Goal: Check status: Check status

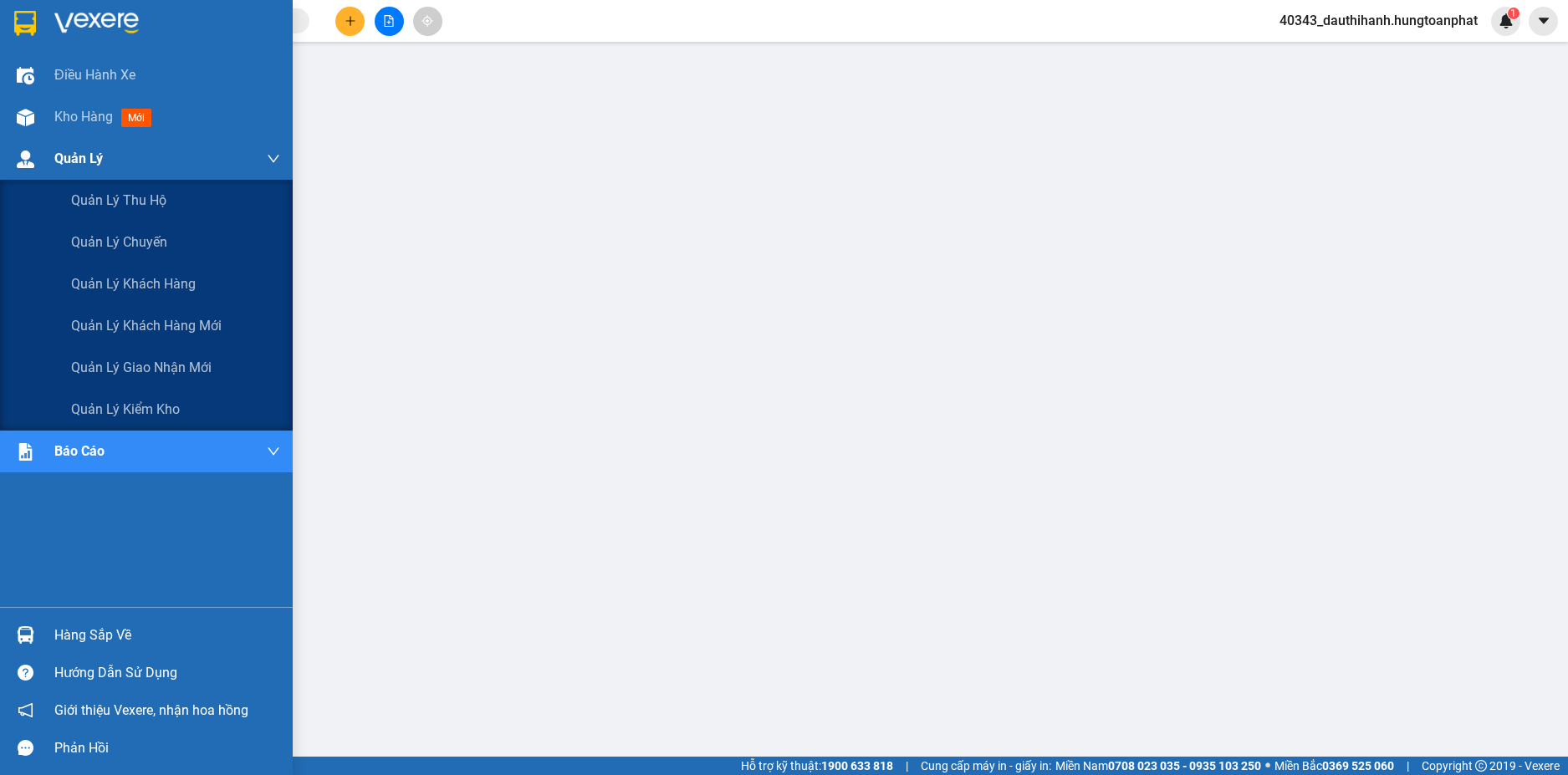
click at [118, 165] on div "Quản Lý" at bounding box center [167, 159] width 226 height 42
click at [117, 195] on span "Quản lý thu hộ" at bounding box center [119, 200] width 95 height 21
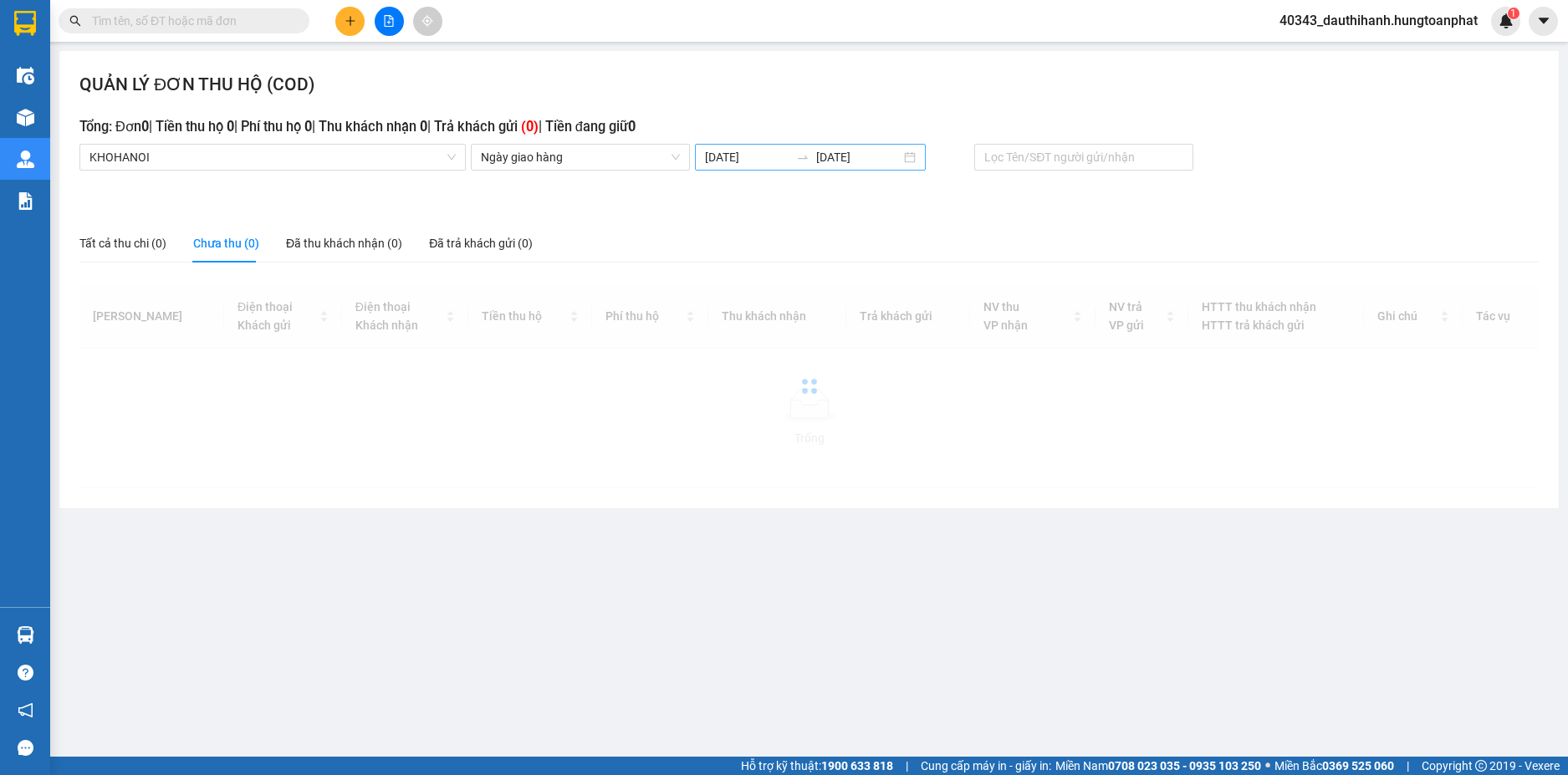
click at [753, 160] on input "[DATE]" at bounding box center [747, 156] width 85 height 18
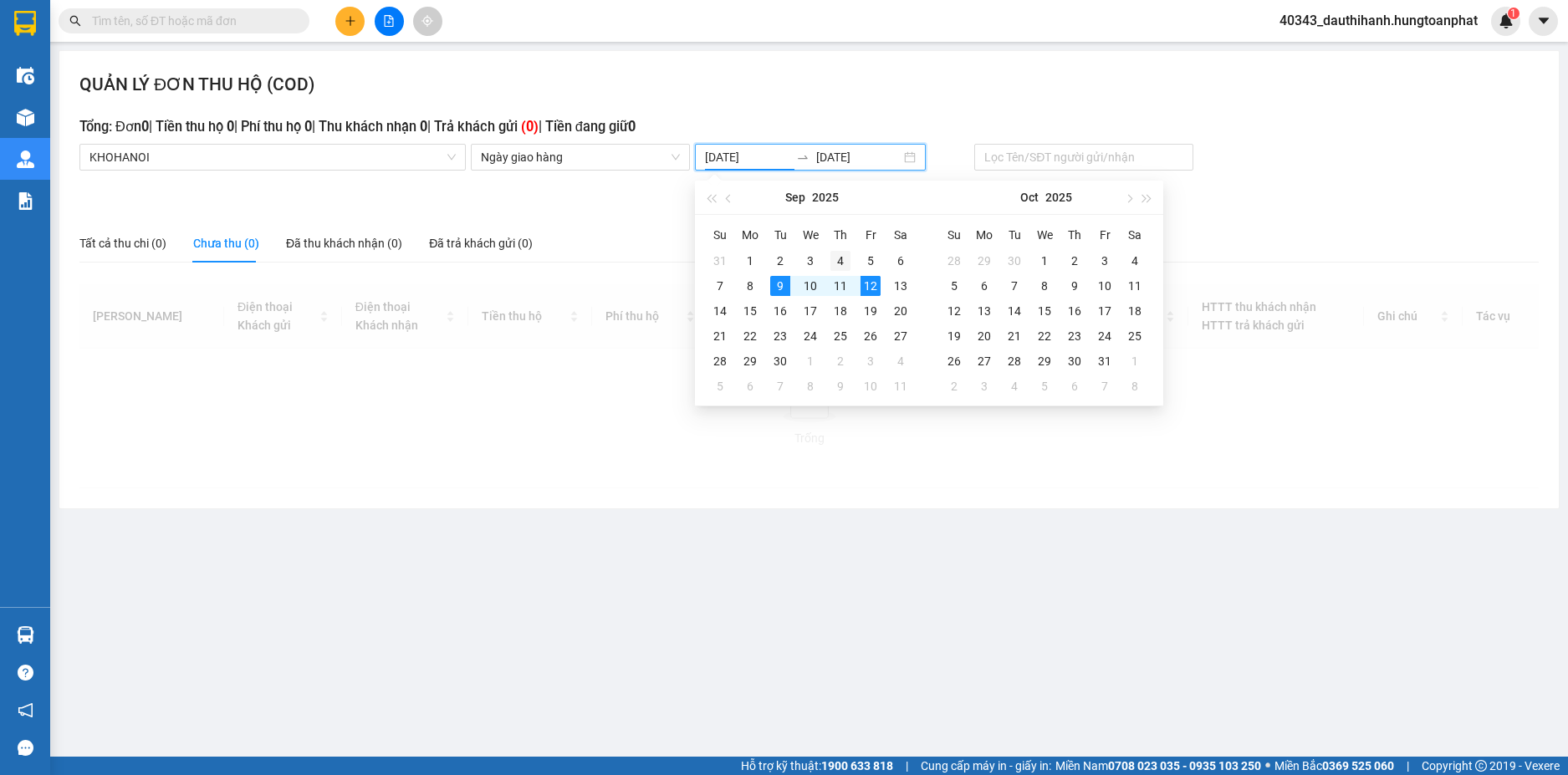
type input "[DATE]"
click at [844, 262] on div "4" at bounding box center [840, 260] width 20 height 20
type input "[DATE]"
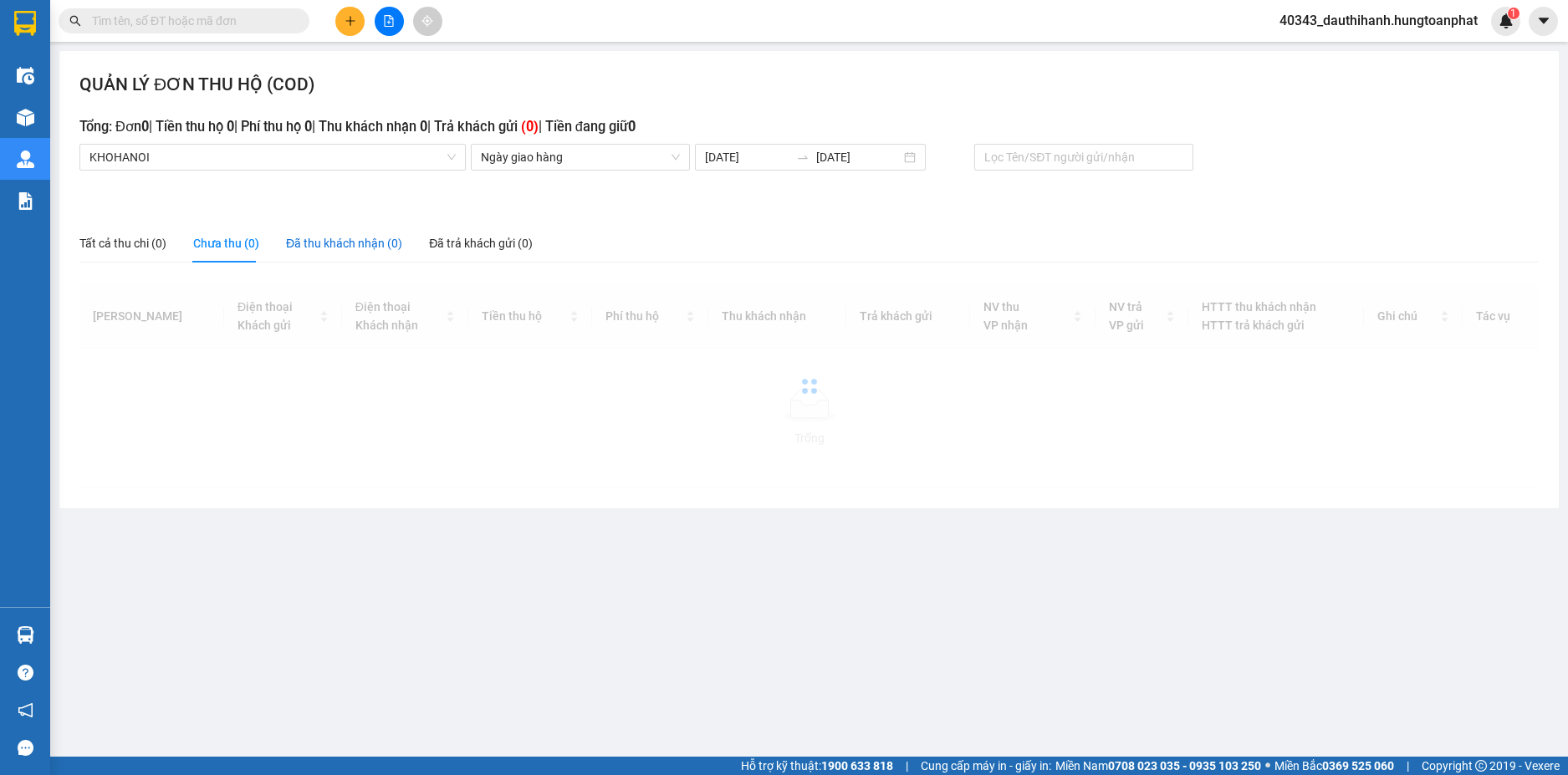
click at [343, 238] on div "Đã thu khách nhận (0)" at bounding box center [344, 243] width 116 height 18
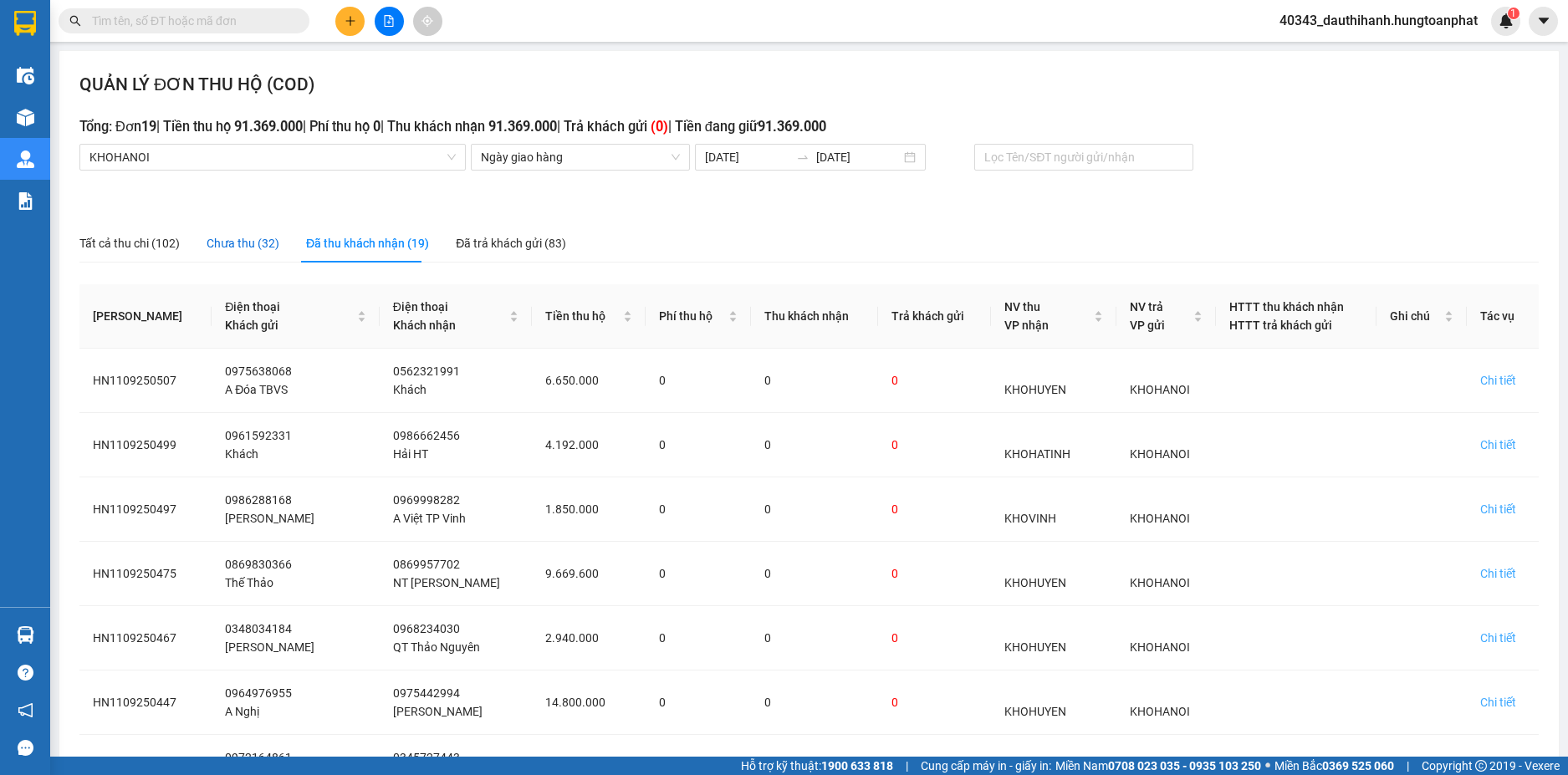
click at [261, 246] on div "Chưa thu (32)" at bounding box center [243, 243] width 72 height 18
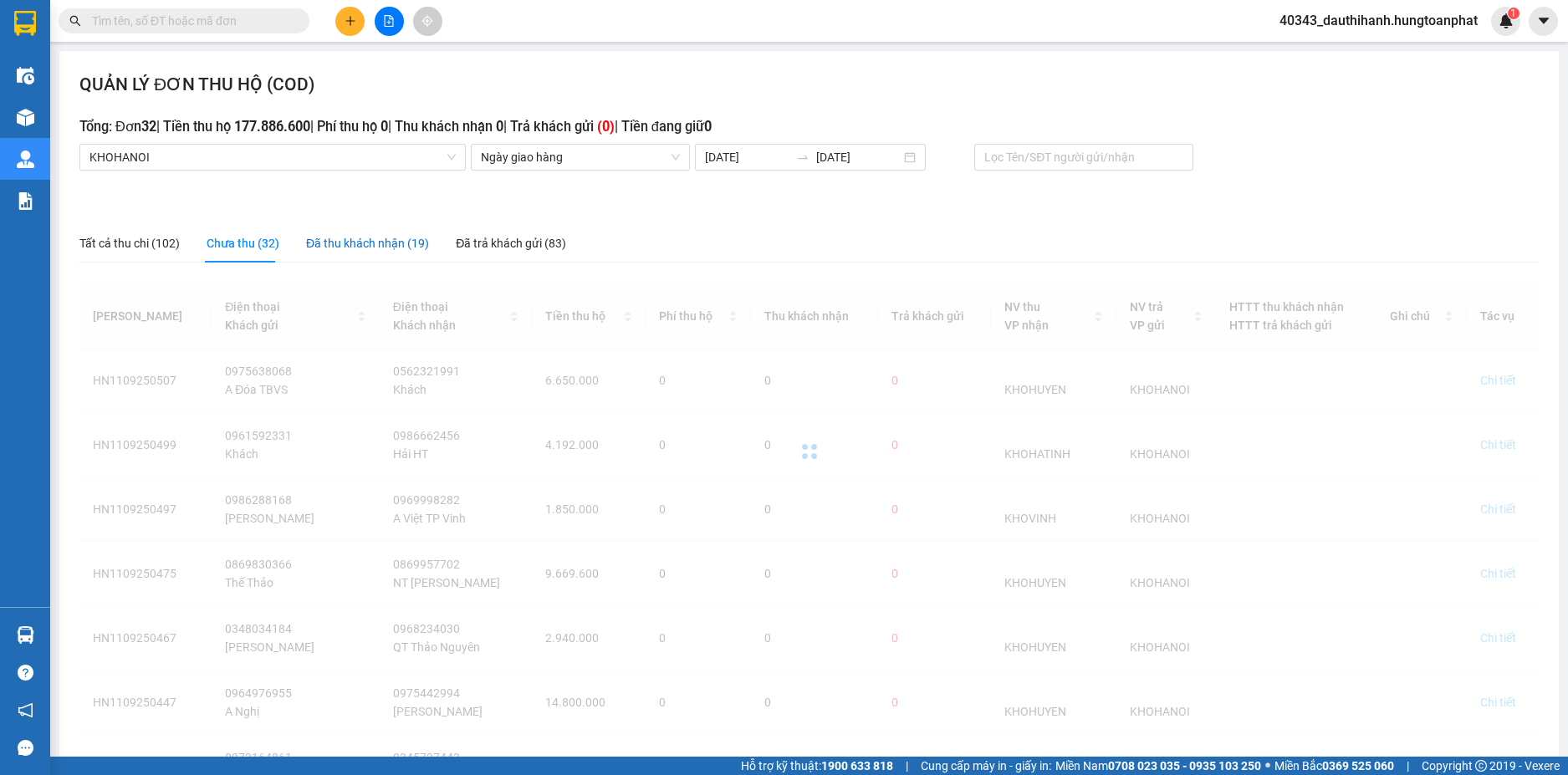
click at [346, 246] on div "Đã thu khách nhận (19)" at bounding box center [367, 243] width 123 height 18
